Goal: Information Seeking & Learning: Learn about a topic

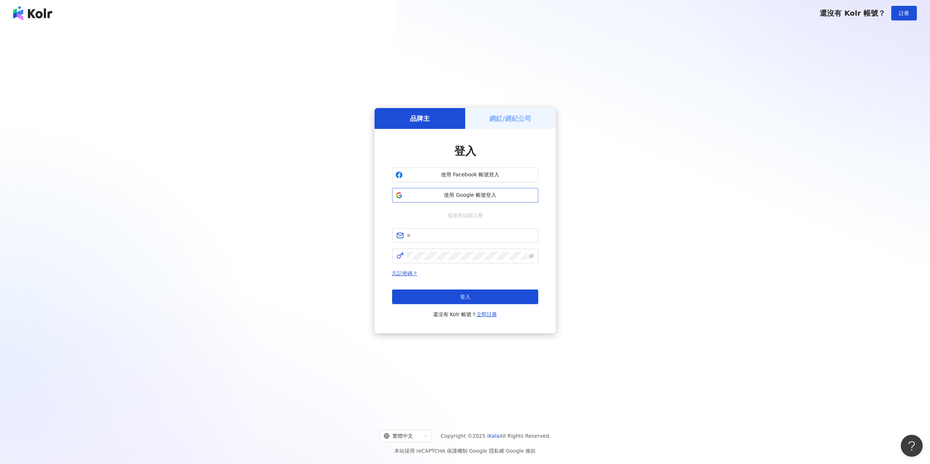
click at [454, 191] on button "使用 Google 帳號登入" at bounding box center [465, 195] width 146 height 15
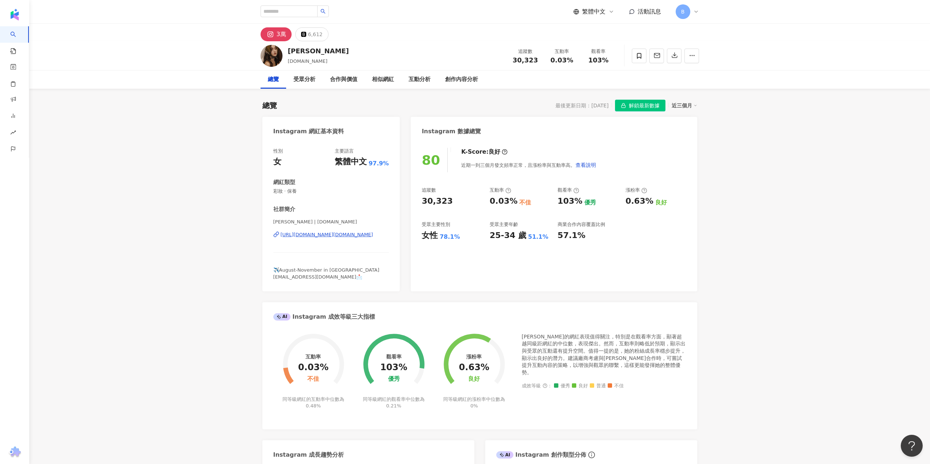
click at [300, 236] on div "https://www.instagram.com/iris.cc/" at bounding box center [327, 235] width 92 height 7
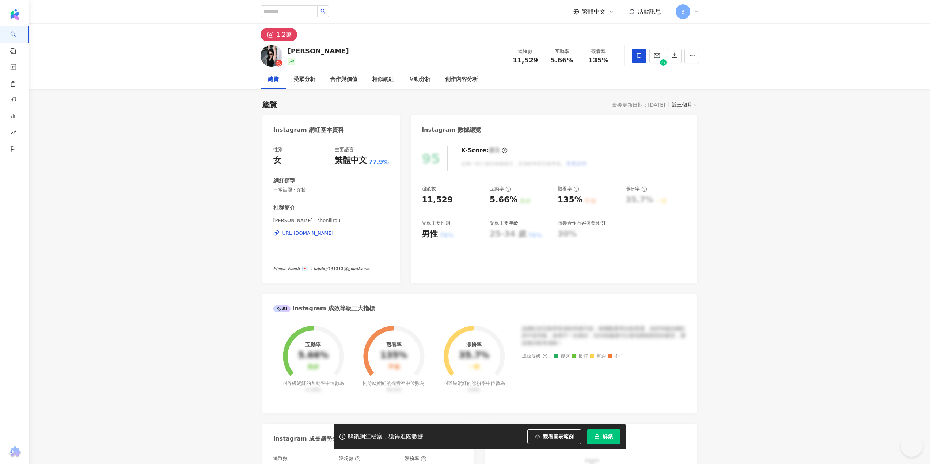
click at [607, 436] on span "解鎖" at bounding box center [607, 437] width 10 height 6
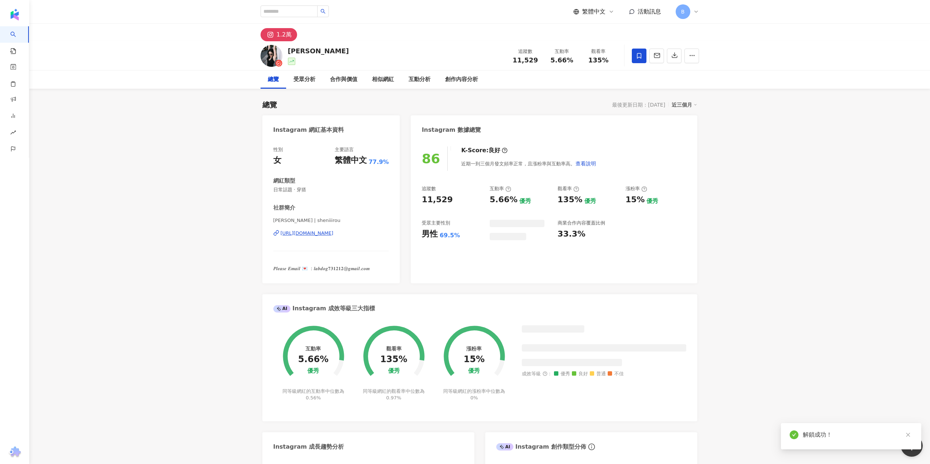
click at [318, 233] on div "https://www.instagram.com/sheniiirou/" at bounding box center [307, 233] width 53 height 7
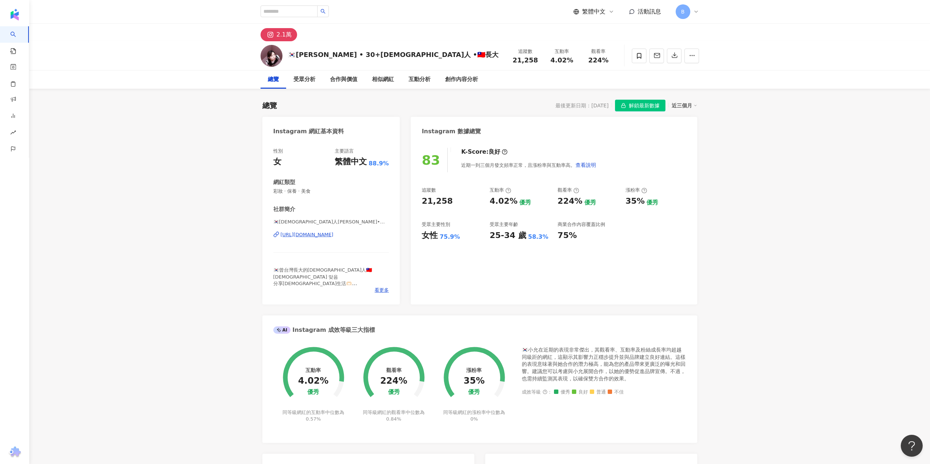
click at [310, 236] on div "[URL][DOMAIN_NAME]" at bounding box center [307, 235] width 53 height 7
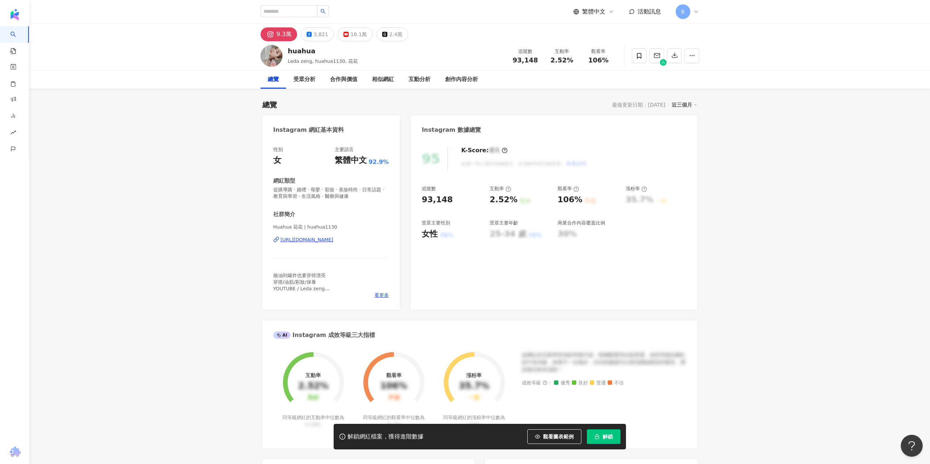
click at [601, 434] on button "解鎖" at bounding box center [604, 437] width 34 height 15
click at [601, 436] on button "解鎖" at bounding box center [604, 437] width 34 height 15
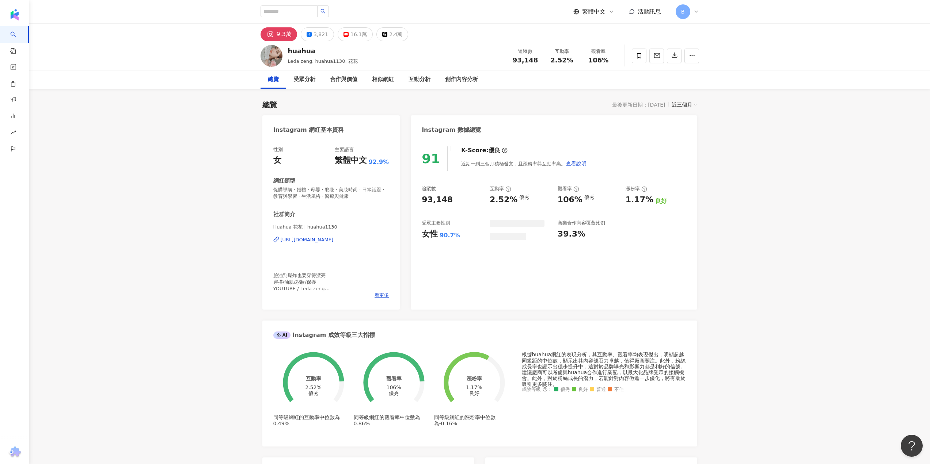
click at [315, 237] on div "https://www.instagram.com/huahua1130/" at bounding box center [307, 240] width 53 height 7
